Goal: Task Accomplishment & Management: Complete application form

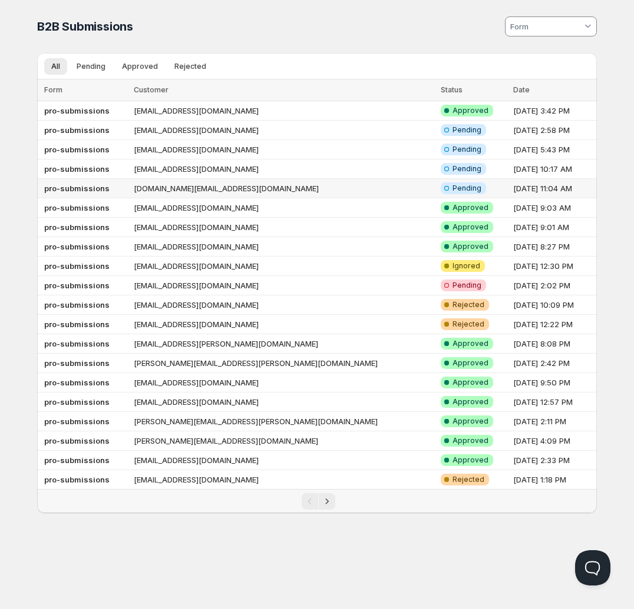
click at [306, 184] on td "[DOMAIN_NAME][EMAIL_ADDRESS][DOMAIN_NAME]" at bounding box center [283, 188] width 307 height 19
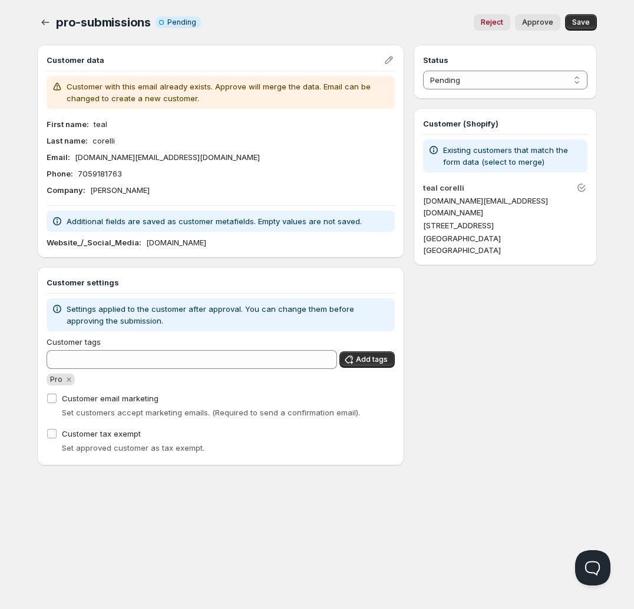
drag, startPoint x: 200, startPoint y: 240, endPoint x: 143, endPoint y: 245, distance: 58.0
click at [143, 245] on div "Website_/_Social_Media : tealcorelli.com" at bounding box center [221, 243] width 348 height 12
copy p "tealcorelli.com"
click at [250, 195] on div "Company : Teal Corelli" at bounding box center [221, 190] width 348 height 12
click at [540, 27] on button "Approve" at bounding box center [537, 22] width 45 height 16
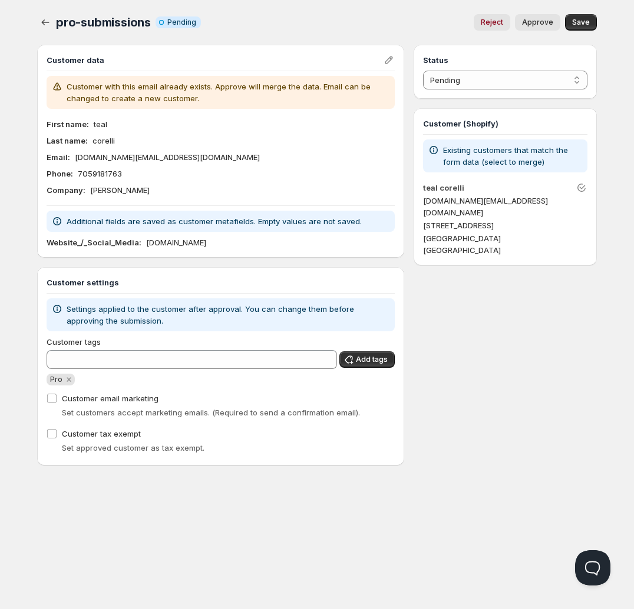
select select "1"
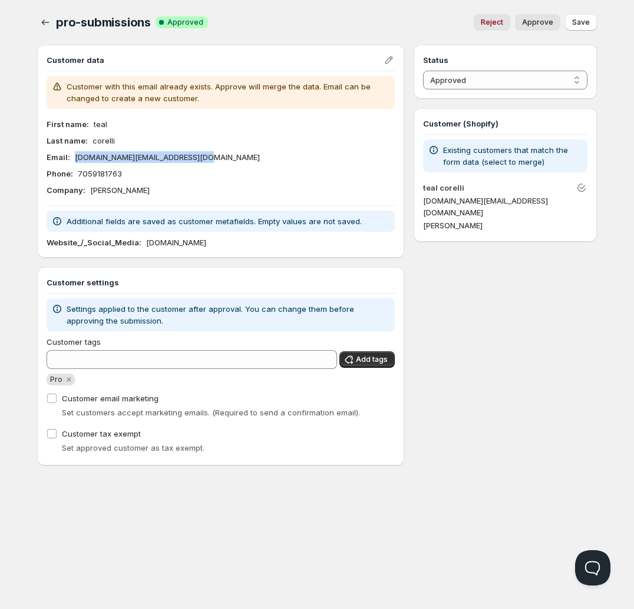
drag, startPoint x: 201, startPoint y: 159, endPoint x: 72, endPoint y: 158, distance: 129.0
click at [72, 158] on div "Email : teal.corelli.business@gmail.com" at bounding box center [221, 157] width 348 height 12
copy p "[DOMAIN_NAME][EMAIL_ADDRESS][DOMAIN_NAME]"
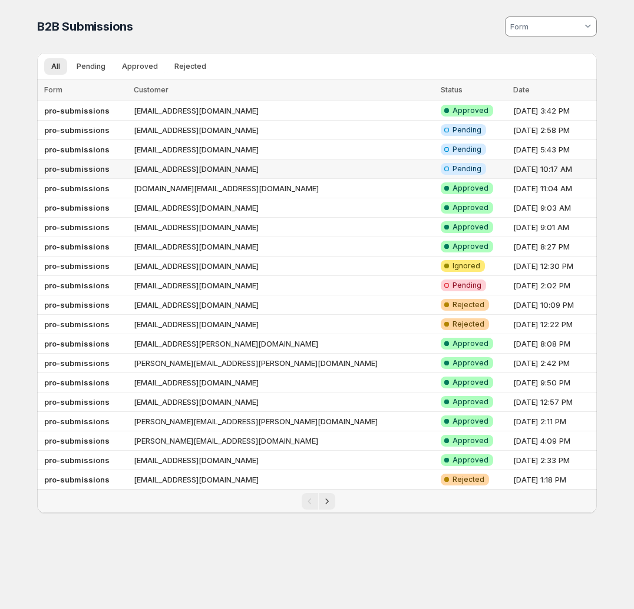
click at [329, 168] on td "[EMAIL_ADDRESS][DOMAIN_NAME]" at bounding box center [283, 169] width 307 height 19
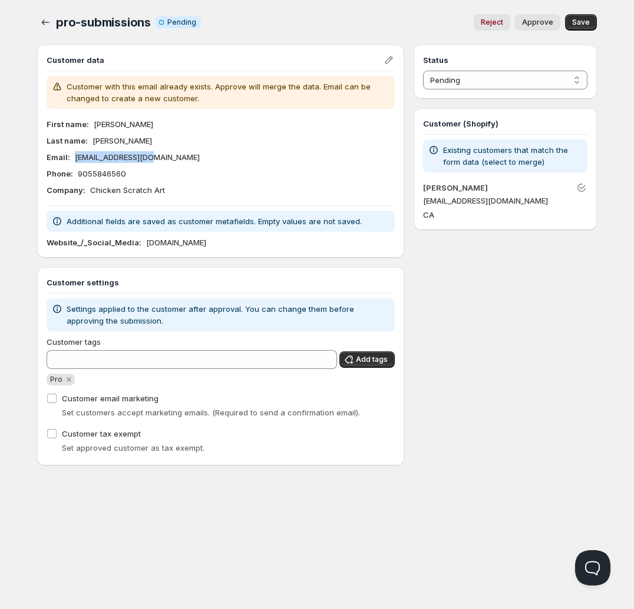
drag, startPoint x: 157, startPoint y: 157, endPoint x: 72, endPoint y: 161, distance: 84.9
click at [72, 161] on div "Email : [EMAIL_ADDRESS][DOMAIN_NAME]" at bounding box center [221, 157] width 348 height 12
copy p "[EMAIL_ADDRESS][DOMAIN_NAME]"
drag, startPoint x: 228, startPoint y: 239, endPoint x: 143, endPoint y: 243, distance: 85.5
click at [143, 243] on div "Website_/_Social_Media : chickenscratchart.ca" at bounding box center [221, 243] width 348 height 12
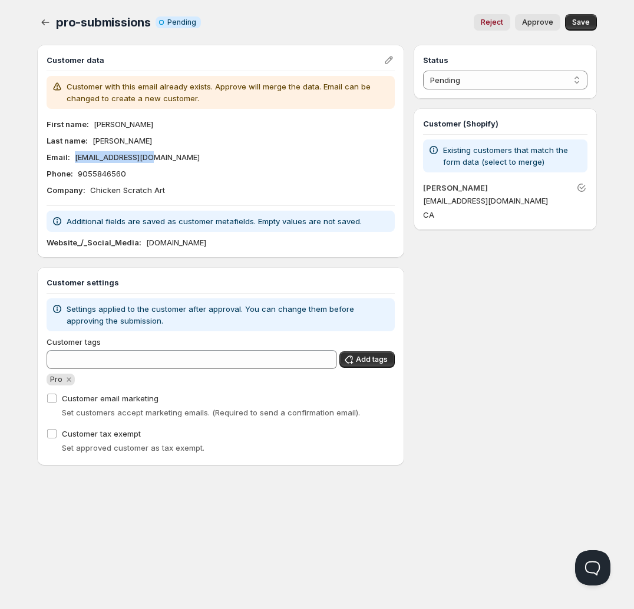
copy p "[DOMAIN_NAME]"
click at [203, 184] on div "Company : Chicken Scratch Art" at bounding box center [221, 190] width 348 height 12
drag, startPoint x: 142, startPoint y: 189, endPoint x: 105, endPoint y: 183, distance: 37.1
click at [91, 189] on div "Company : Chicken Scratch Art" at bounding box center [221, 190] width 348 height 12
drag, startPoint x: 142, startPoint y: 158, endPoint x: 73, endPoint y: 160, distance: 68.9
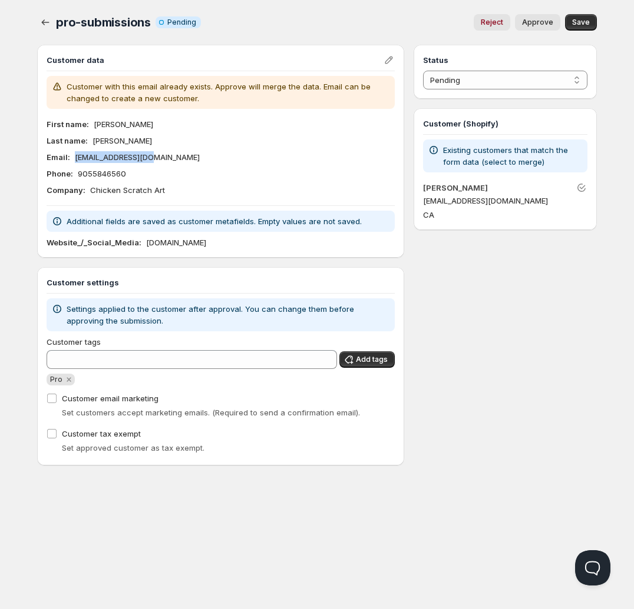
click at [73, 160] on div "Email : cjggallo@gmail.com" at bounding box center [221, 157] width 348 height 12
copy p "[EMAIL_ADDRESS][DOMAIN_NAME]"
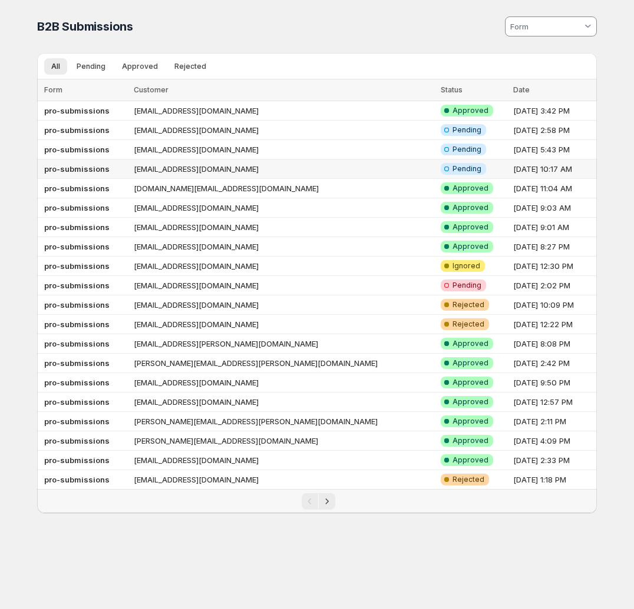
click at [331, 171] on td "[EMAIL_ADDRESS][DOMAIN_NAME]" at bounding box center [283, 169] width 307 height 19
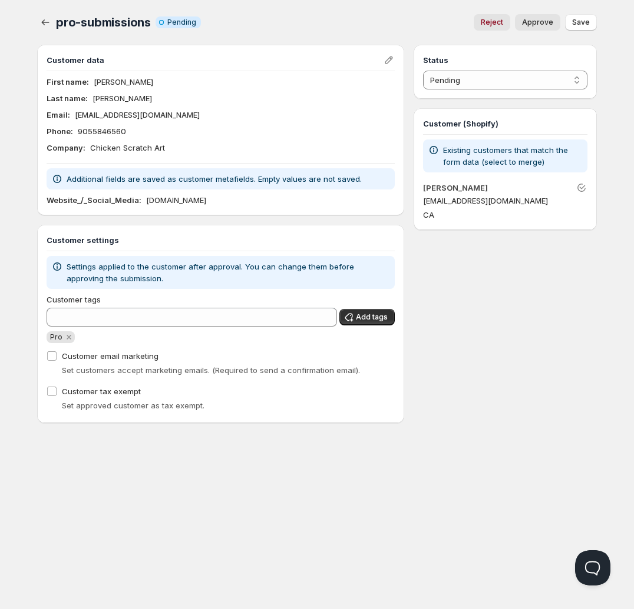
click at [545, 24] on span "Approve" at bounding box center [537, 22] width 31 height 9
select select "1"
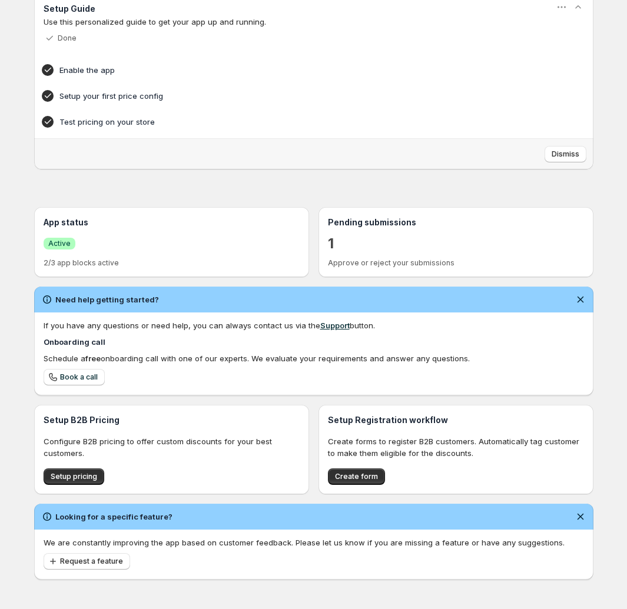
scroll to position [64, 0]
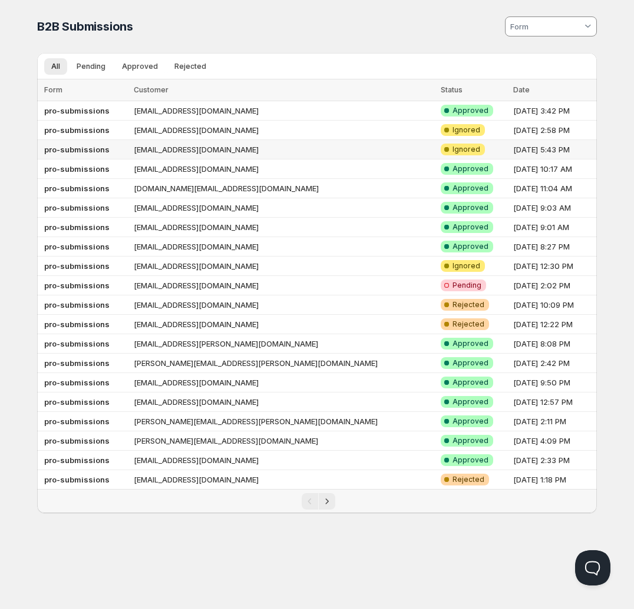
click at [324, 149] on td "[EMAIL_ADDRESS][DOMAIN_NAME]" at bounding box center [283, 149] width 307 height 19
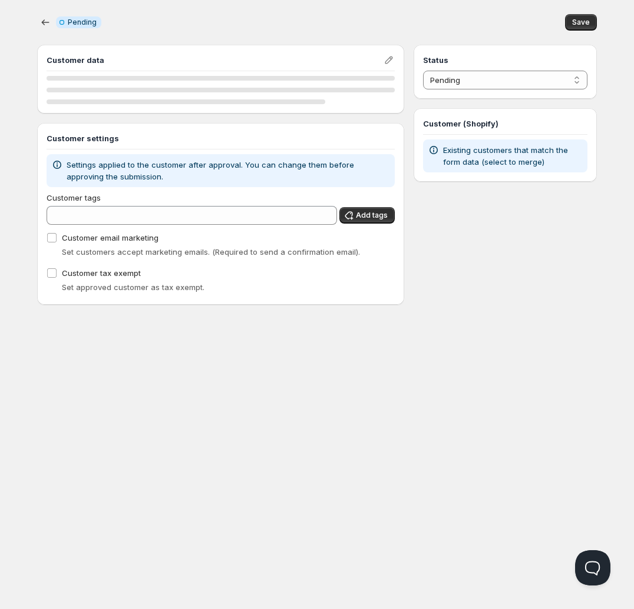
select select "3"
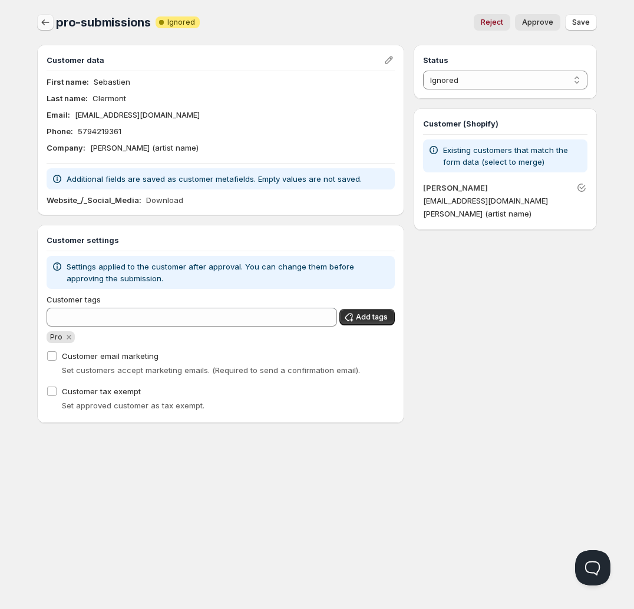
click at [47, 19] on icon "button" at bounding box center [45, 22] width 12 height 12
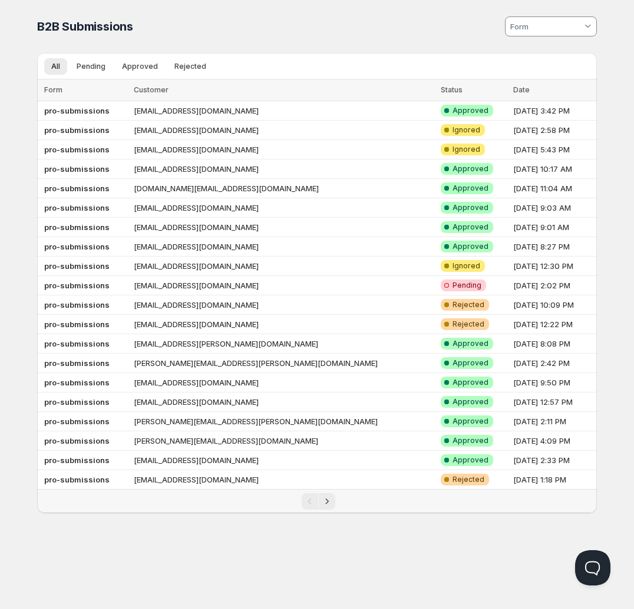
click at [204, 30] on div "B2B Submissions" at bounding box center [175, 26] width 277 height 16
